Goal: Find specific page/section: Find specific page/section

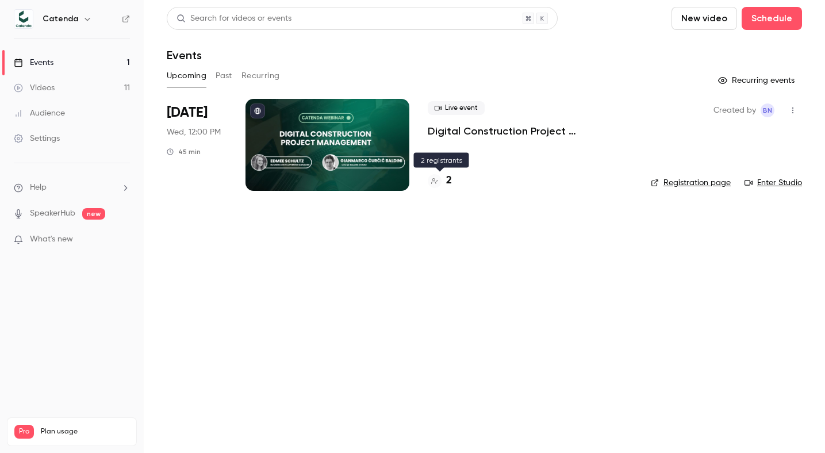
click at [448, 176] on h4 "2" at bounding box center [449, 181] width 6 height 16
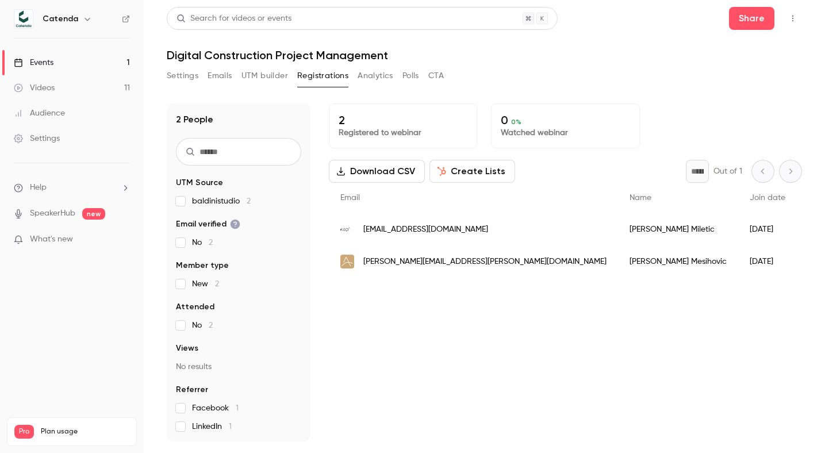
click at [43, 68] on div "Events" at bounding box center [34, 62] width 40 height 11
